Goal: Information Seeking & Learning: Learn about a topic

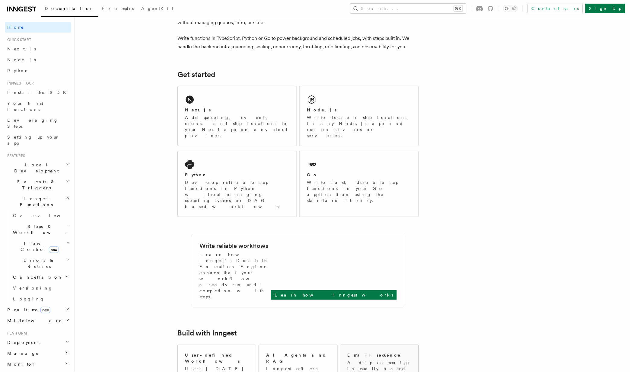
scroll to position [42, 0]
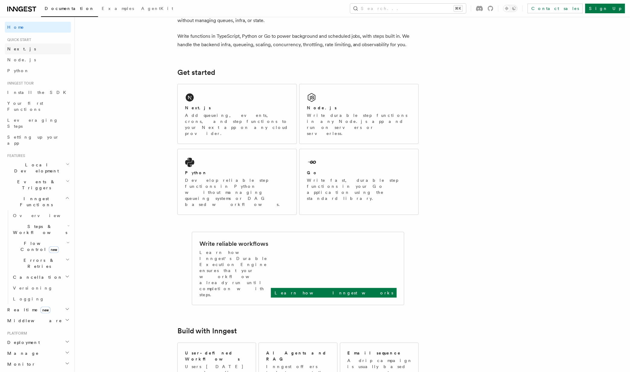
click at [21, 46] on link "Next.js" at bounding box center [38, 48] width 66 height 11
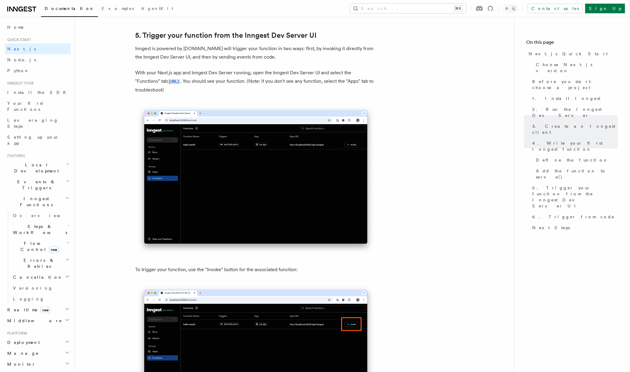
scroll to position [1453, 0]
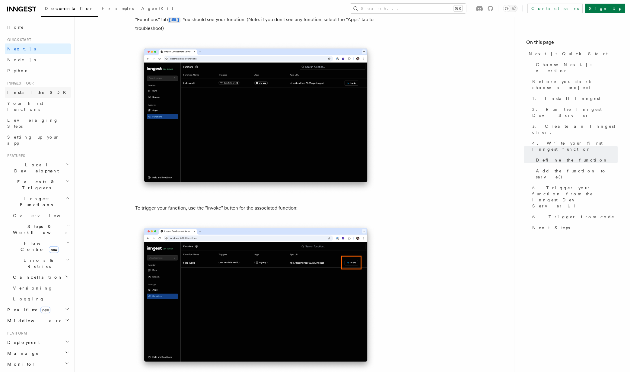
click at [38, 88] on link "Install the SDK" at bounding box center [38, 92] width 66 height 11
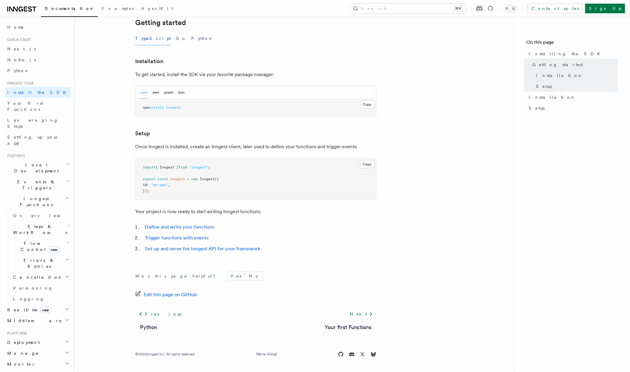
scroll to position [130, 0]
click at [23, 102] on span "Your first Functions" at bounding box center [25, 106] width 36 height 11
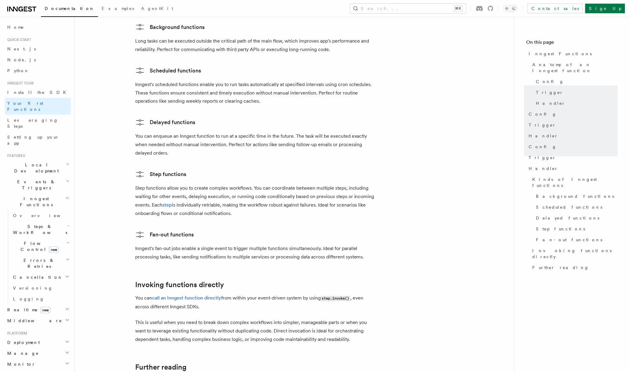
scroll to position [1107, 0]
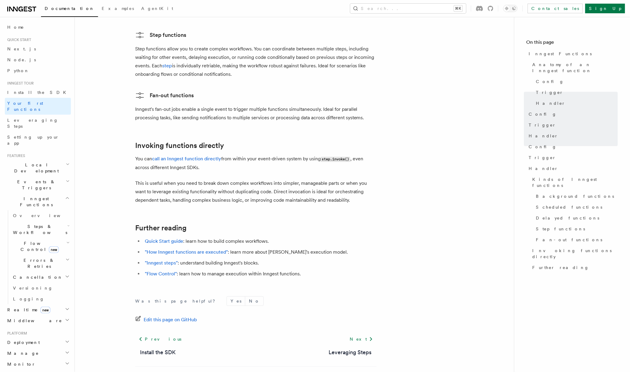
click at [26, 130] on div "Home Quick start Next.js Node.js Python Inngest tour Install the SDK Your first…" at bounding box center [38, 281] width 66 height 518
click at [26, 132] on link "Setting up your app" at bounding box center [38, 140] width 66 height 17
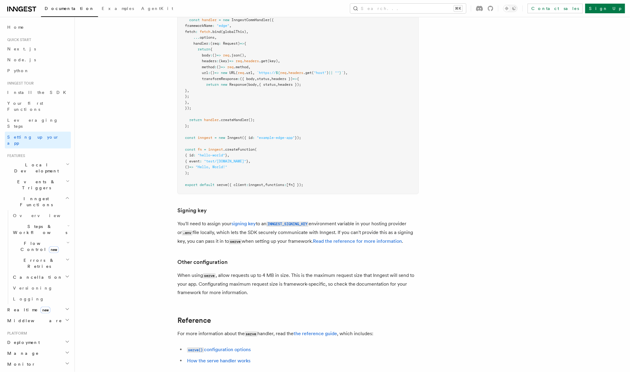
scroll to position [5033, 0]
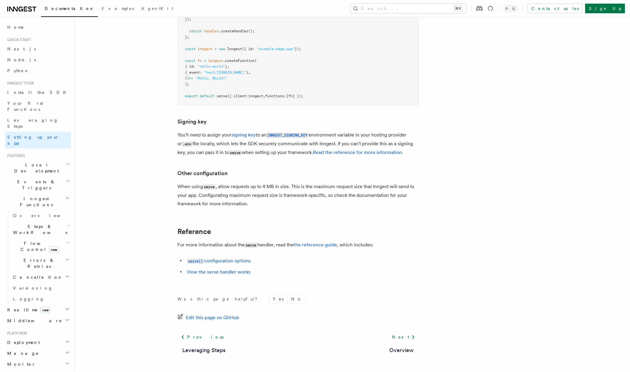
click at [38, 162] on span "Local Development" at bounding box center [35, 168] width 61 height 12
click at [34, 176] on link "Overview" at bounding box center [41, 181] width 60 height 11
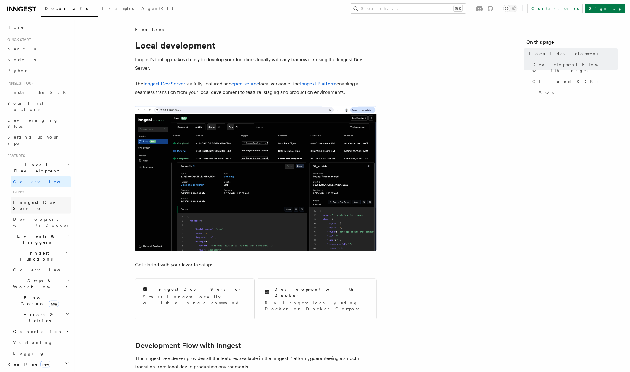
click at [42, 197] on link "Inngest Dev Server" at bounding box center [41, 205] width 60 height 17
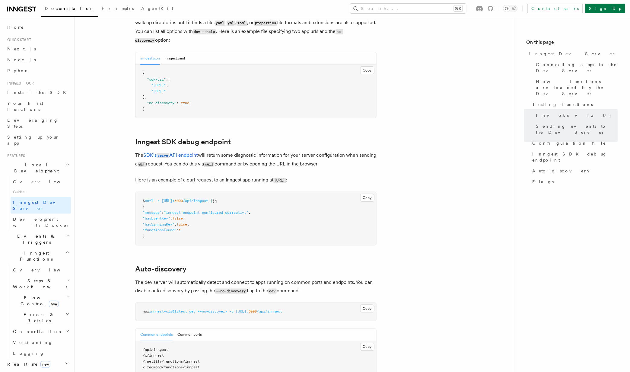
scroll to position [1915, 0]
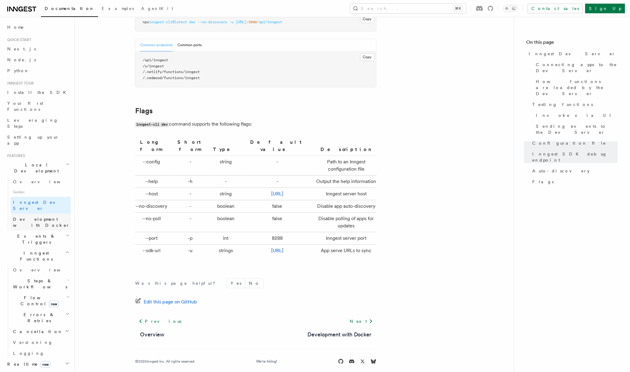
click at [40, 217] on span "Development with Docker" at bounding box center [41, 222] width 57 height 11
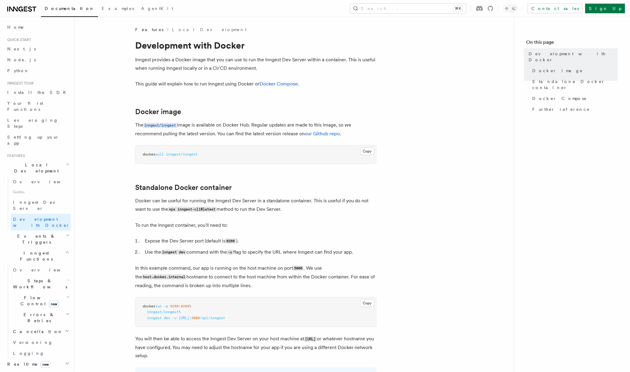
click at [46, 231] on h2 "Events & Triggers" at bounding box center [38, 239] width 66 height 17
click at [39, 247] on link "Overview" at bounding box center [41, 252] width 60 height 11
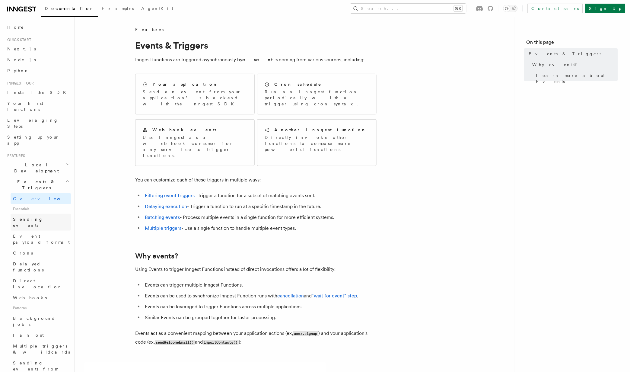
click at [31, 217] on span "Sending events" at bounding box center [28, 222] width 30 height 11
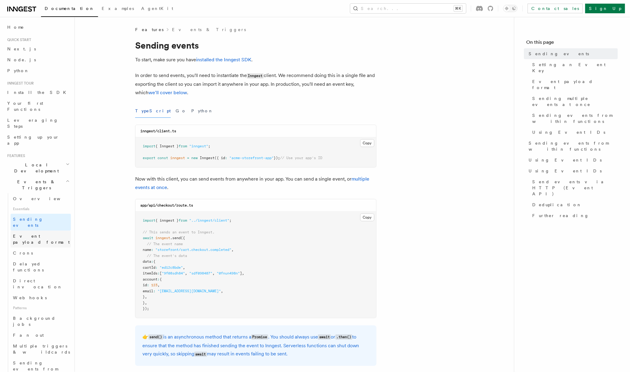
click at [41, 231] on link "Event payload format" at bounding box center [41, 239] width 60 height 17
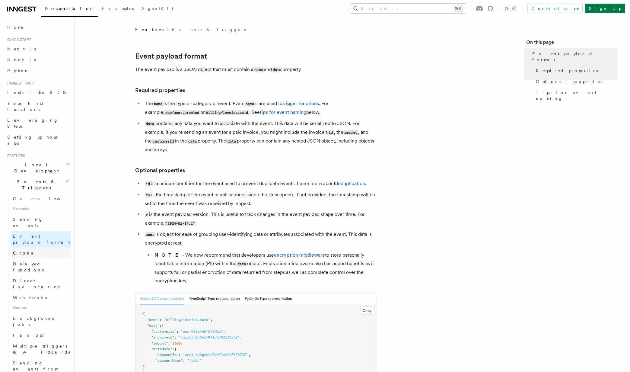
click at [36, 247] on link "Crons" at bounding box center [41, 252] width 60 height 11
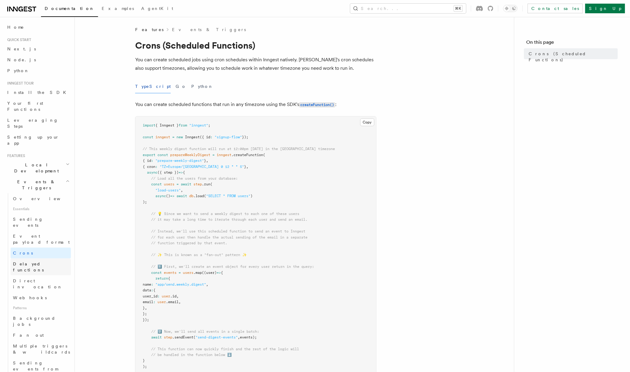
click at [46, 261] on span "Delayed functions" at bounding box center [42, 267] width 58 height 12
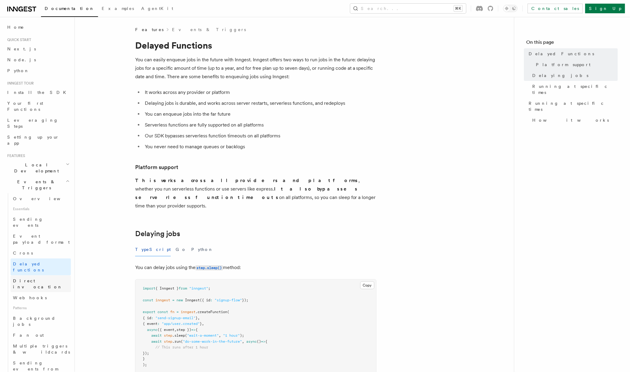
click at [43, 278] on span "Direct invocation" at bounding box center [37, 283] width 49 height 11
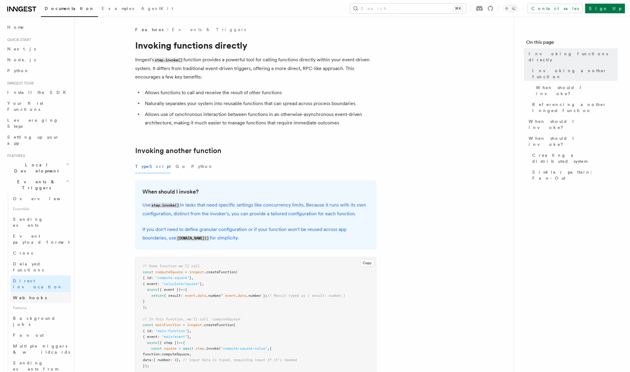
click at [42, 292] on link "Webhooks" at bounding box center [41, 297] width 60 height 11
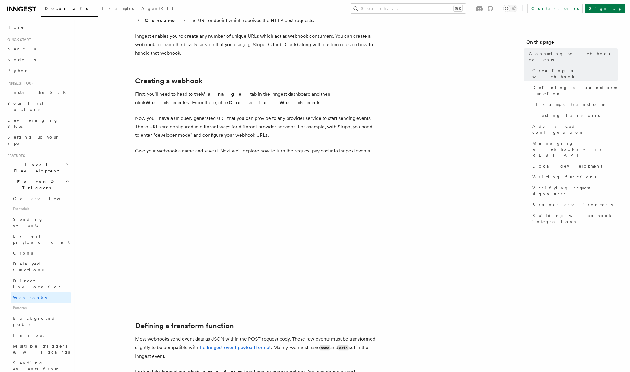
scroll to position [122, 0]
